Goal: Find specific page/section: Locate a particular part of the current website

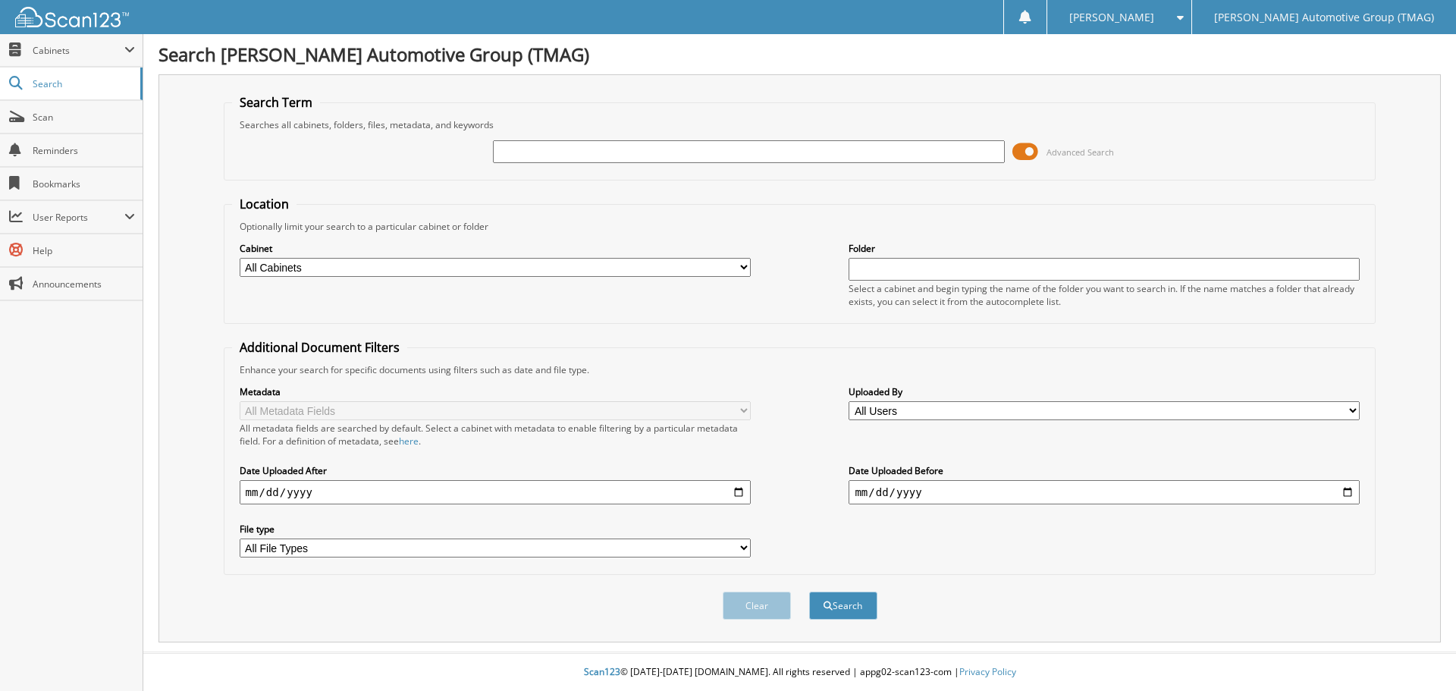
click at [571, 146] on input "text" at bounding box center [748, 151] width 511 height 23
type input "1154001"
click at [809, 592] on button "Search" at bounding box center [843, 606] width 68 height 28
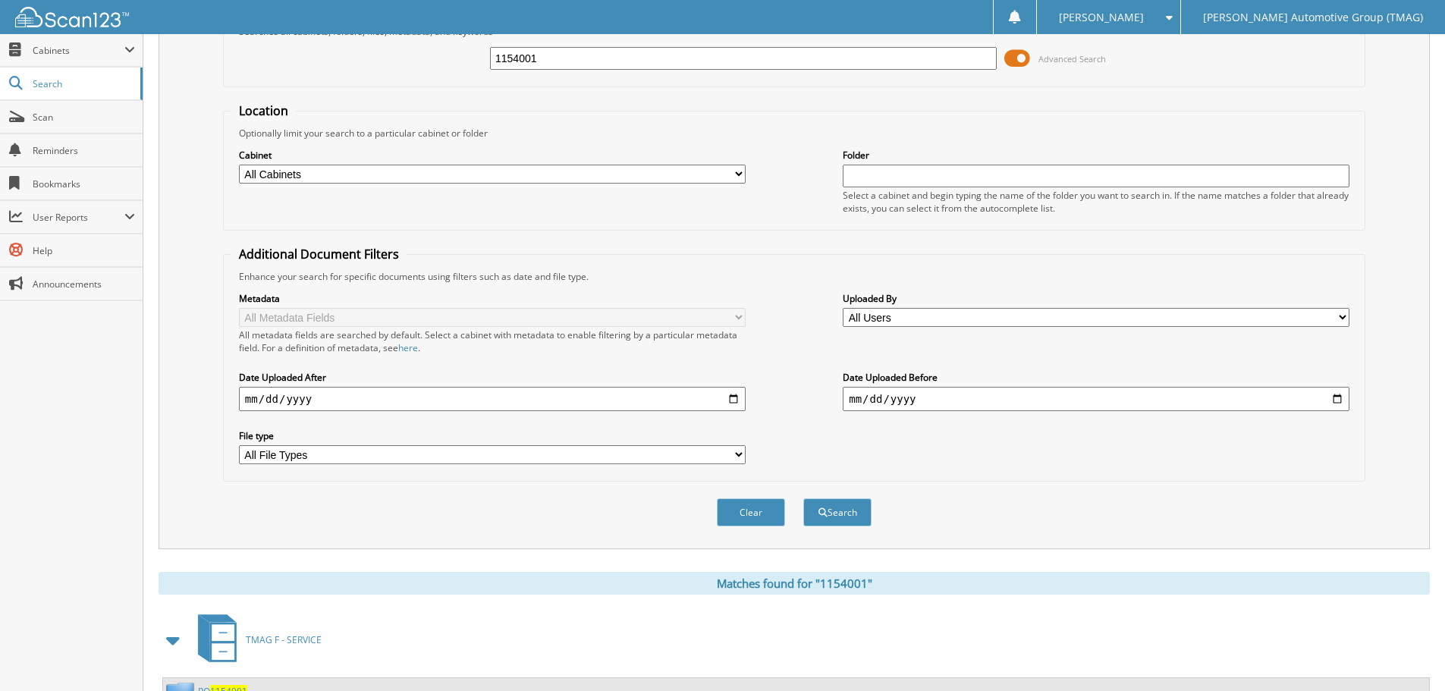
scroll to position [157, 0]
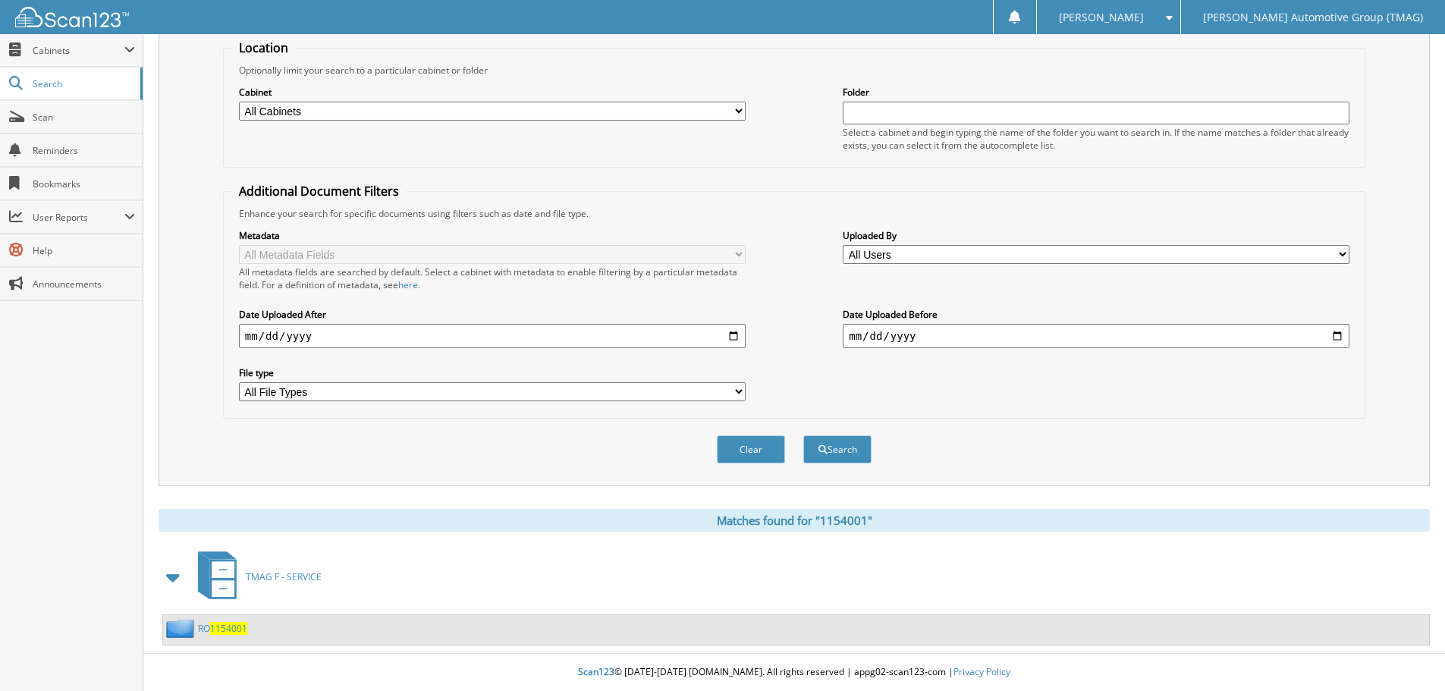
click at [216, 629] on span "1154001" at bounding box center [228, 628] width 37 height 13
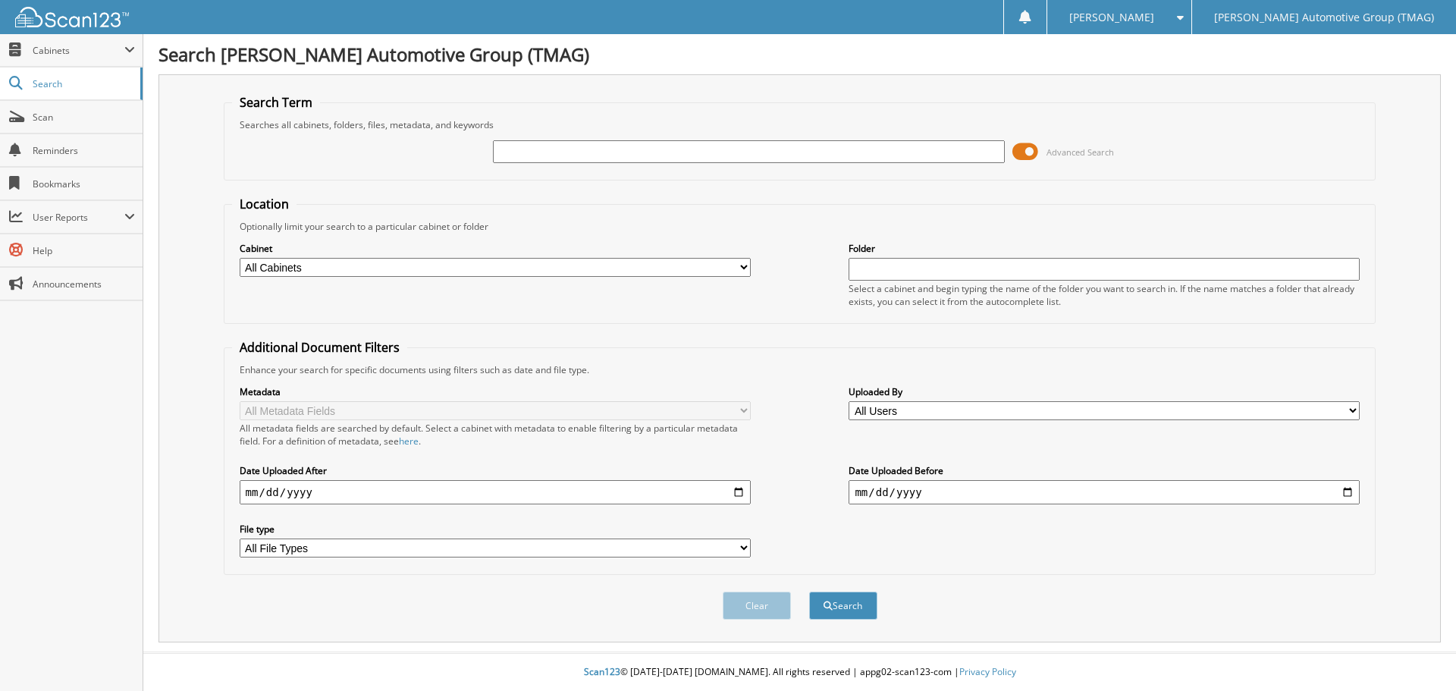
click at [527, 146] on input "text" at bounding box center [748, 151] width 511 height 23
type input "1154001"
click at [809, 592] on button "Search" at bounding box center [843, 606] width 68 height 28
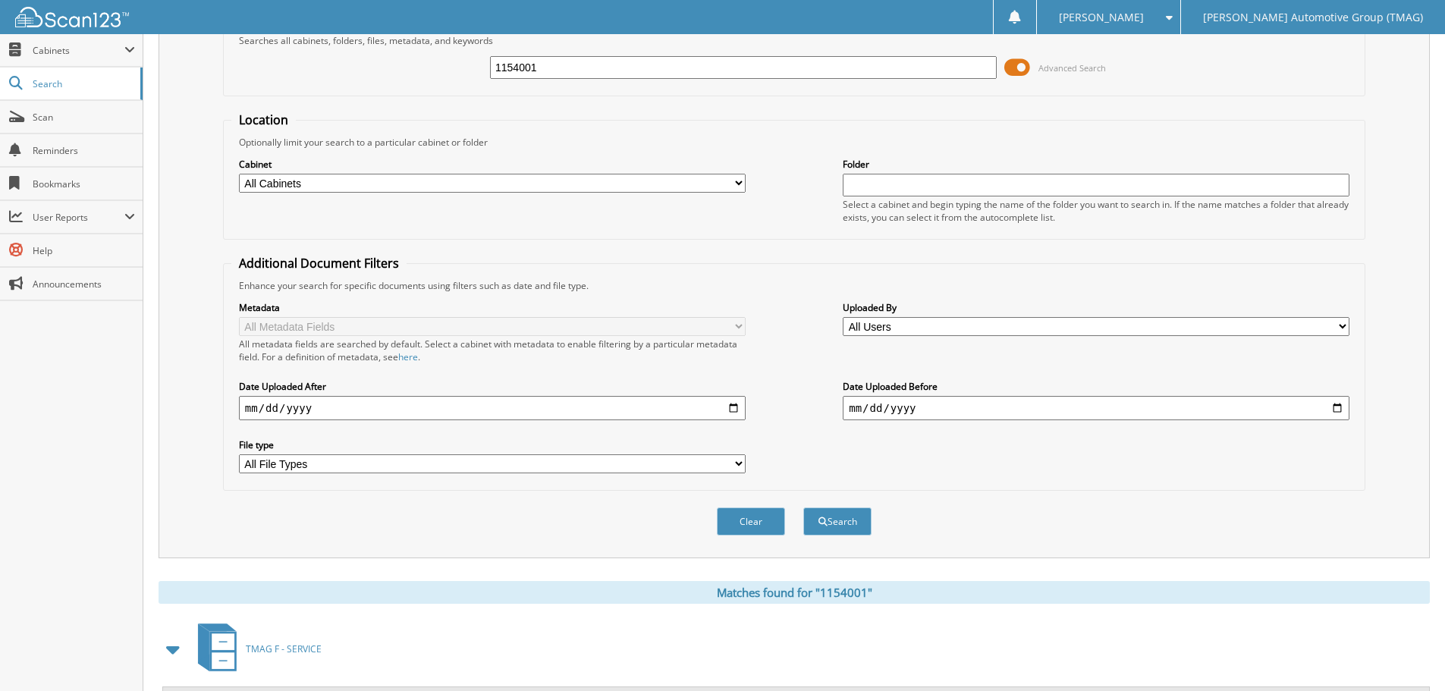
scroll to position [157, 0]
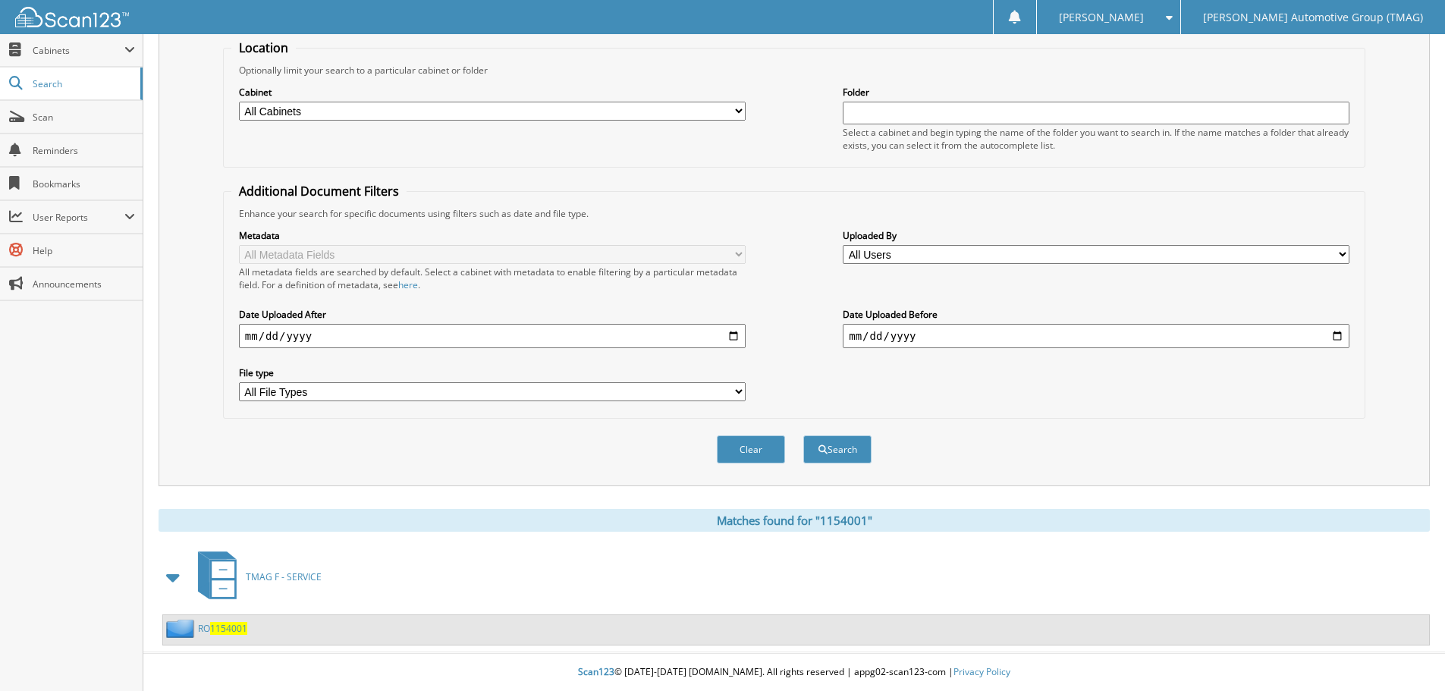
click at [226, 629] on span "1154001" at bounding box center [228, 628] width 37 height 13
